Goal: Transaction & Acquisition: Purchase product/service

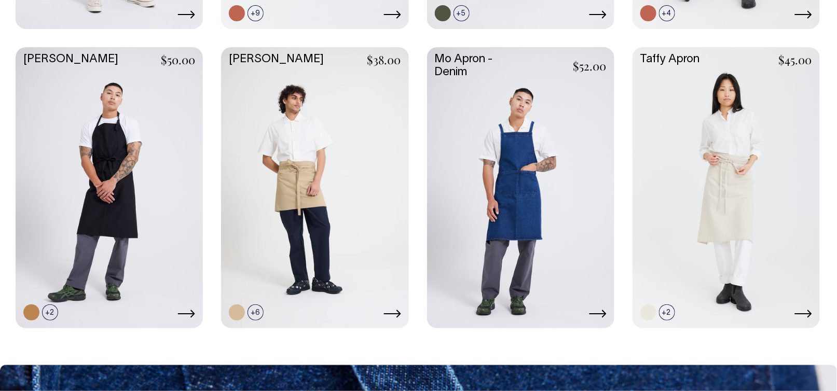
scroll to position [571, 0]
click at [111, 194] on link at bounding box center [109, 186] width 187 height 279
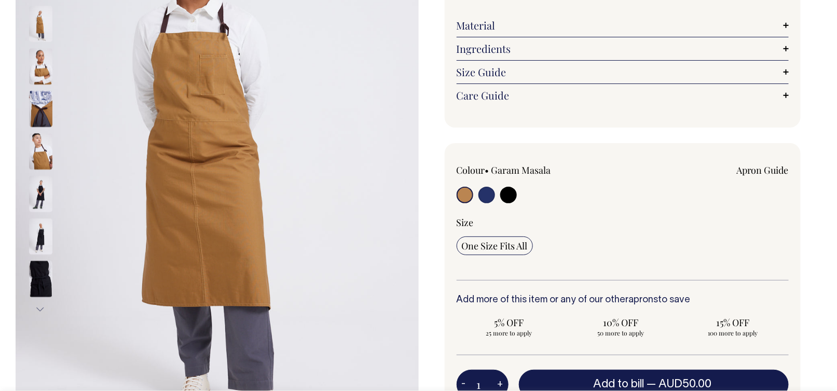
scroll to position [208, 0]
click at [484, 186] on input "radio" at bounding box center [486, 194] width 17 height 17
radio input "true"
select select "French Navy"
